Goal: Information Seeking & Learning: Learn about a topic

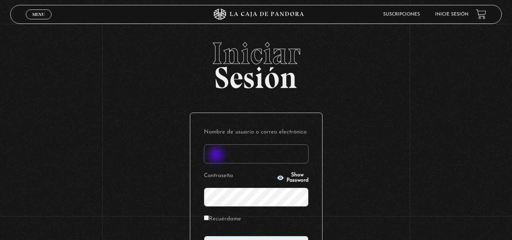
click at [217, 155] on input "Nombre de usuario o correo electrónico" at bounding box center [256, 153] width 105 height 19
type input "milenagram@gmail.com"
click at [267, 235] on form "Nombre de usuario o correo electrónico milenagram@gmail.com Contraseña Show Pas…" at bounding box center [256, 191] width 105 height 128
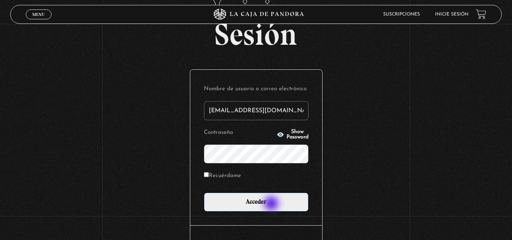
scroll to position [76, 0]
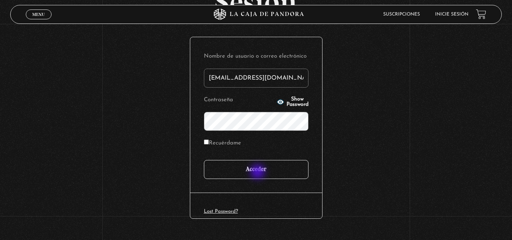
click at [258, 172] on input "Acceder" at bounding box center [256, 169] width 105 height 19
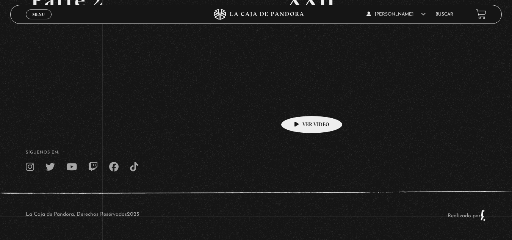
scroll to position [33, 0]
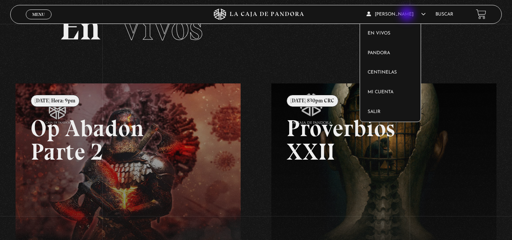
click at [408, 15] on article "[PERSON_NAME] En vivos Pandora Centinelas Mi cuenta Salir" at bounding box center [396, 14] width 61 height 18
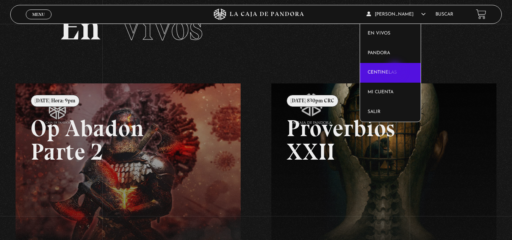
click at [395, 71] on link "Centinelas" at bounding box center [390, 73] width 61 height 20
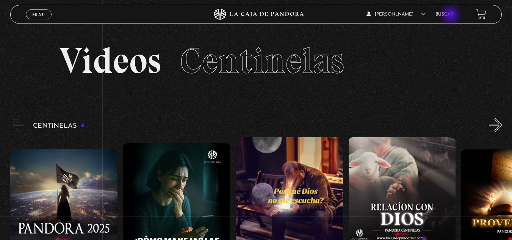
click at [451, 16] on link "Buscar" at bounding box center [444, 14] width 18 height 5
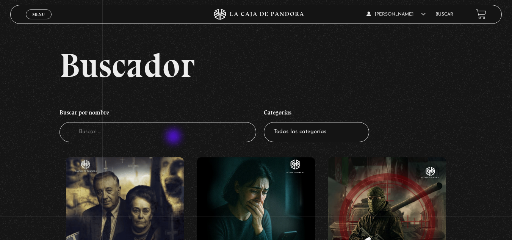
click at [174, 137] on input "Buscador" at bounding box center [157, 132] width 197 height 20
type input "la pasion"
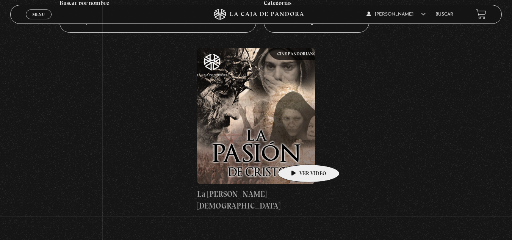
scroll to position [114, 0]
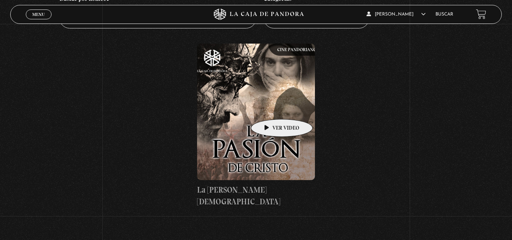
click at [270, 108] on figure at bounding box center [256, 112] width 118 height 136
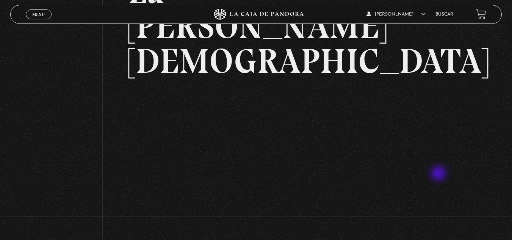
scroll to position [76, 0]
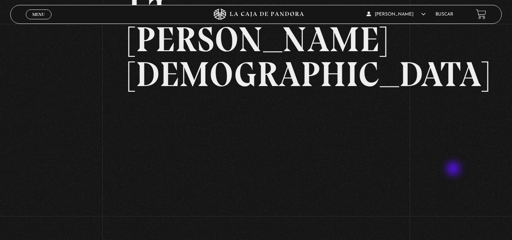
click at [454, 169] on div "Volver [DATE] La [PERSON_NAME][DEMOGRAPHIC_DATA] WhatsApp Twitter Messenger Ema…" at bounding box center [256, 114] width 512 height 333
click at [470, 133] on div "Volver [DATE] La [PERSON_NAME][DEMOGRAPHIC_DATA] WhatsApp Twitter Messenger Ema…" at bounding box center [256, 114] width 512 height 333
click at [481, 153] on div "Volver [DATE] La [PERSON_NAME][DEMOGRAPHIC_DATA] WhatsApp Twitter Messenger Ema…" at bounding box center [256, 114] width 512 height 333
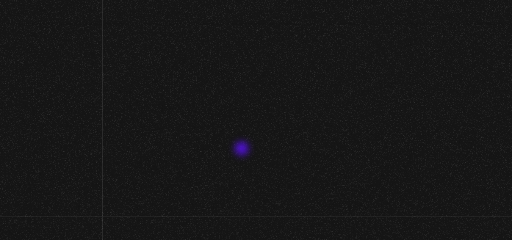
scroll to position [114, 0]
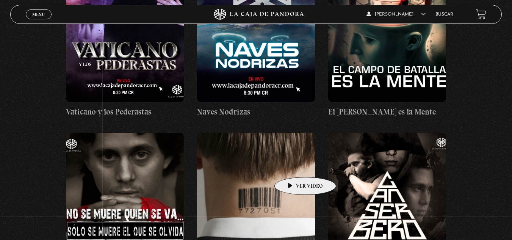
scroll to position [10001, 0]
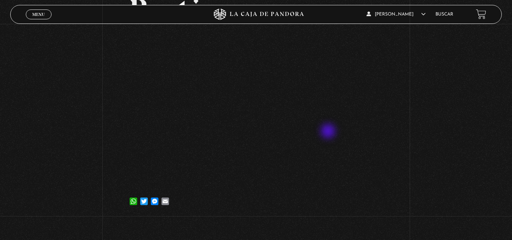
scroll to position [114, 0]
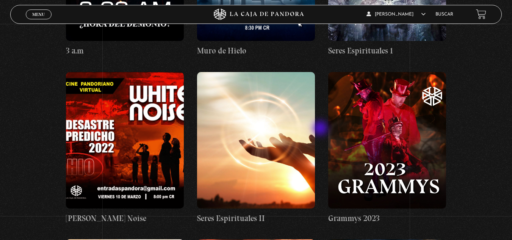
scroll to position [10492, 0]
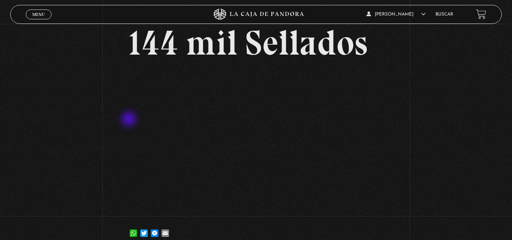
scroll to position [38, 0]
